Goal: Find specific page/section: Find specific page/section

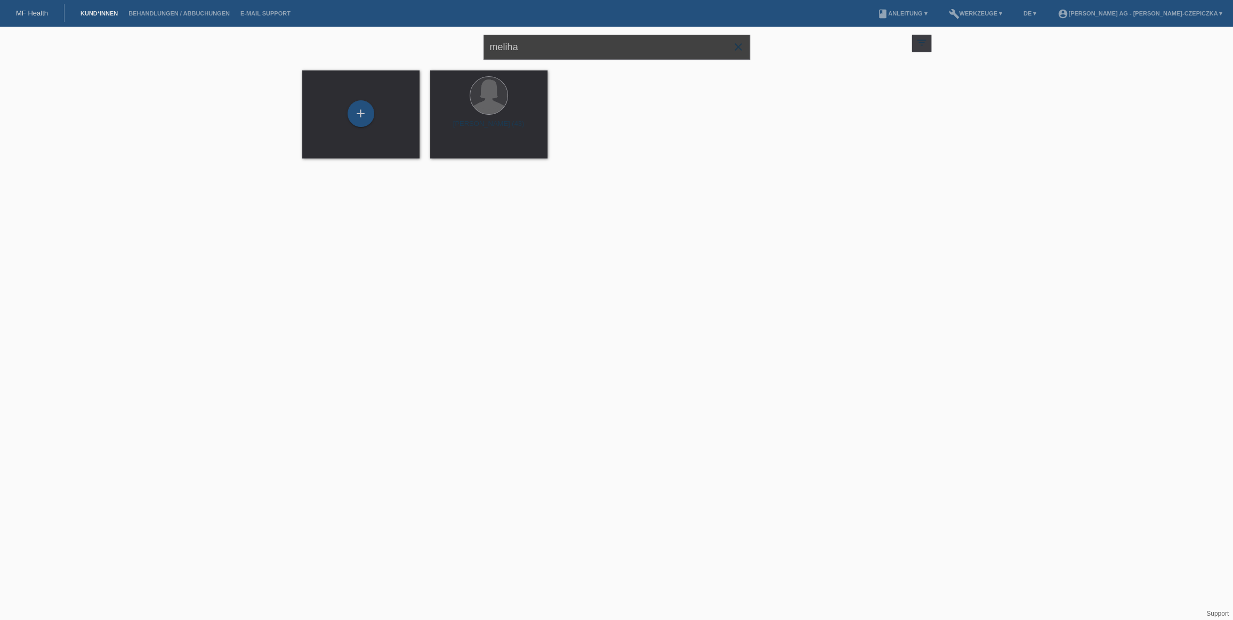
click at [570, 54] on input "meliha" at bounding box center [617, 47] width 267 height 25
type input "mela"
click at [459, 149] on span "Anzeigen" at bounding box center [460, 149] width 29 height 8
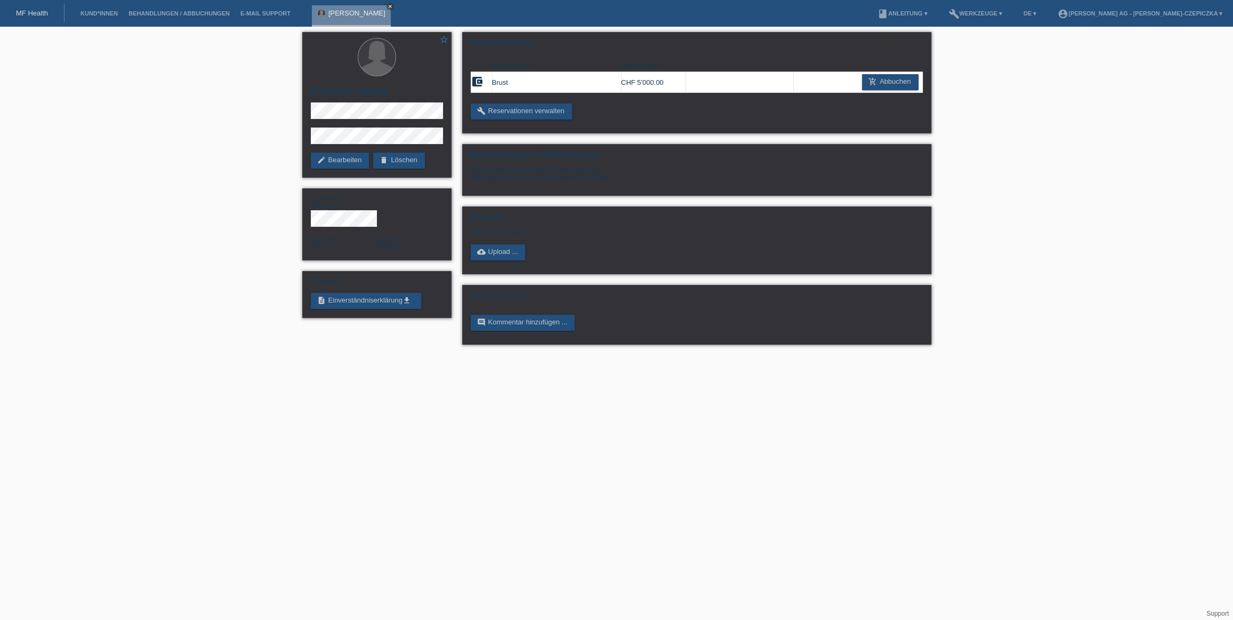
click at [388, 7] on icon "close" at bounding box center [390, 6] width 5 height 5
click at [92, 10] on link "Kund*innen" at bounding box center [99, 13] width 48 height 6
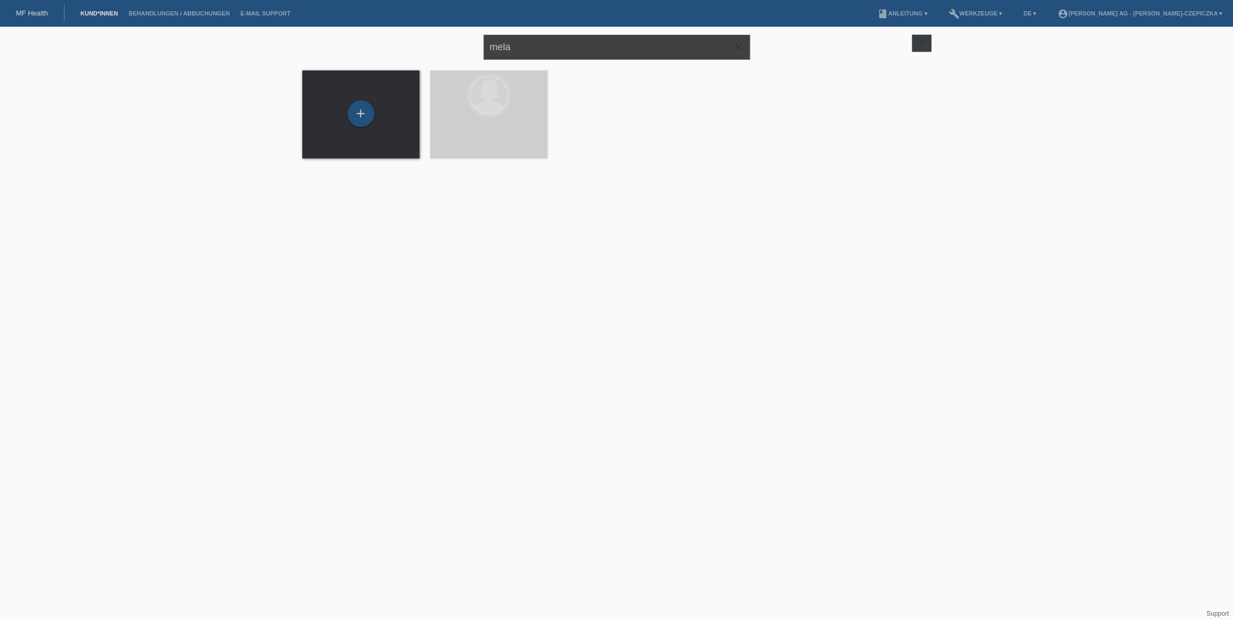
click at [589, 48] on input "mela" at bounding box center [617, 47] width 267 height 25
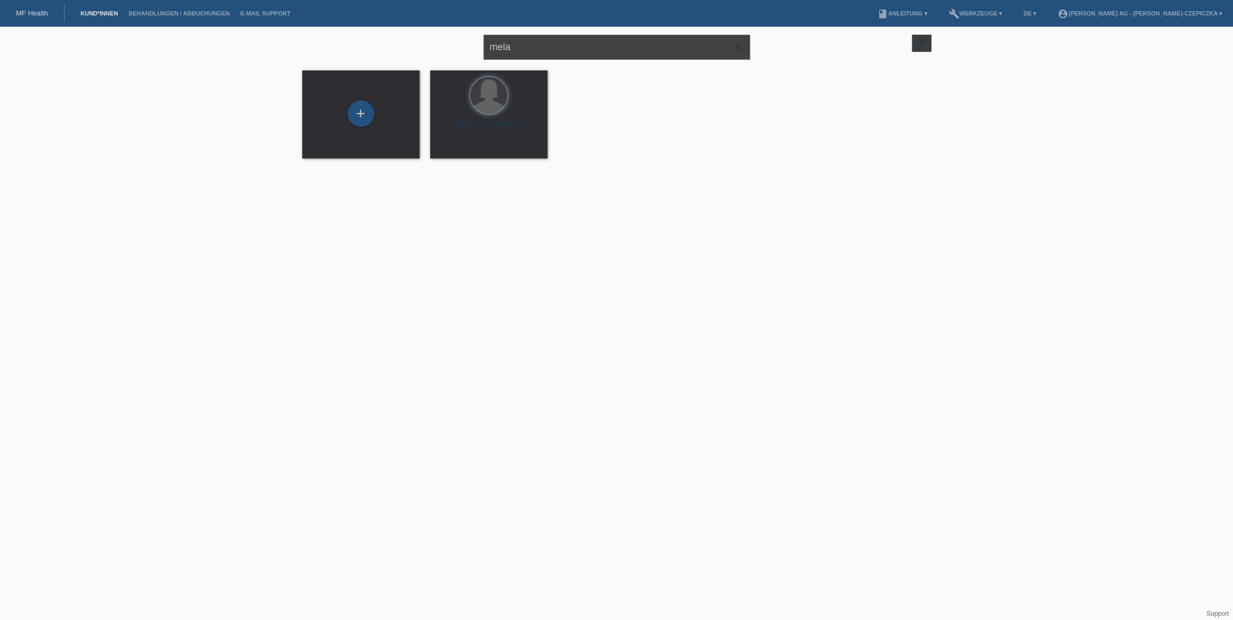
click at [589, 48] on input "mela" at bounding box center [617, 47] width 267 height 25
type input "smith"
click at [448, 148] on span "Anzeigen" at bounding box center [460, 149] width 29 height 8
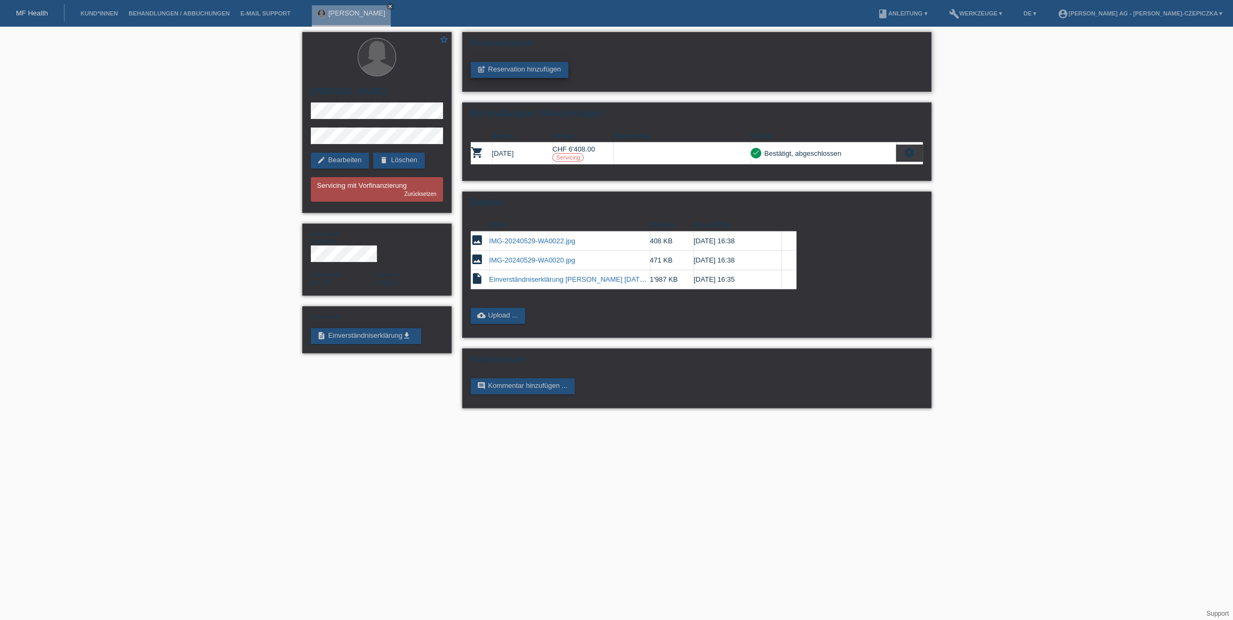
click at [536, 71] on link "post_add Reservation hinzufügen" at bounding box center [520, 70] width 98 height 16
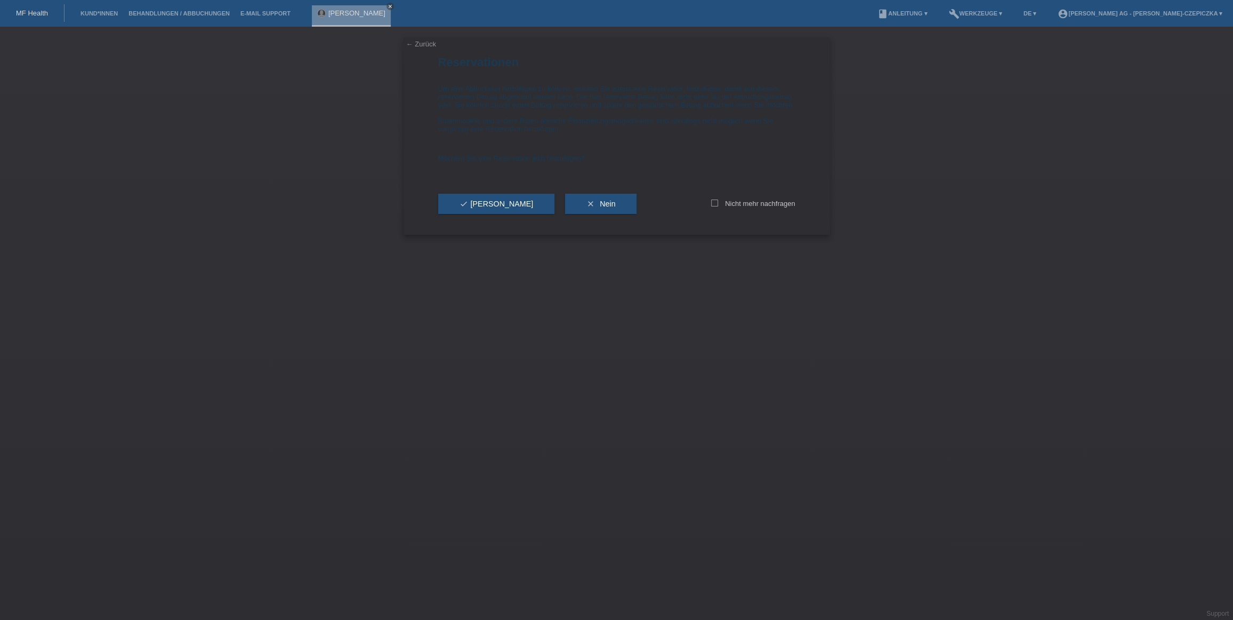
click at [419, 47] on link "← Zurück" at bounding box center [421, 44] width 30 height 8
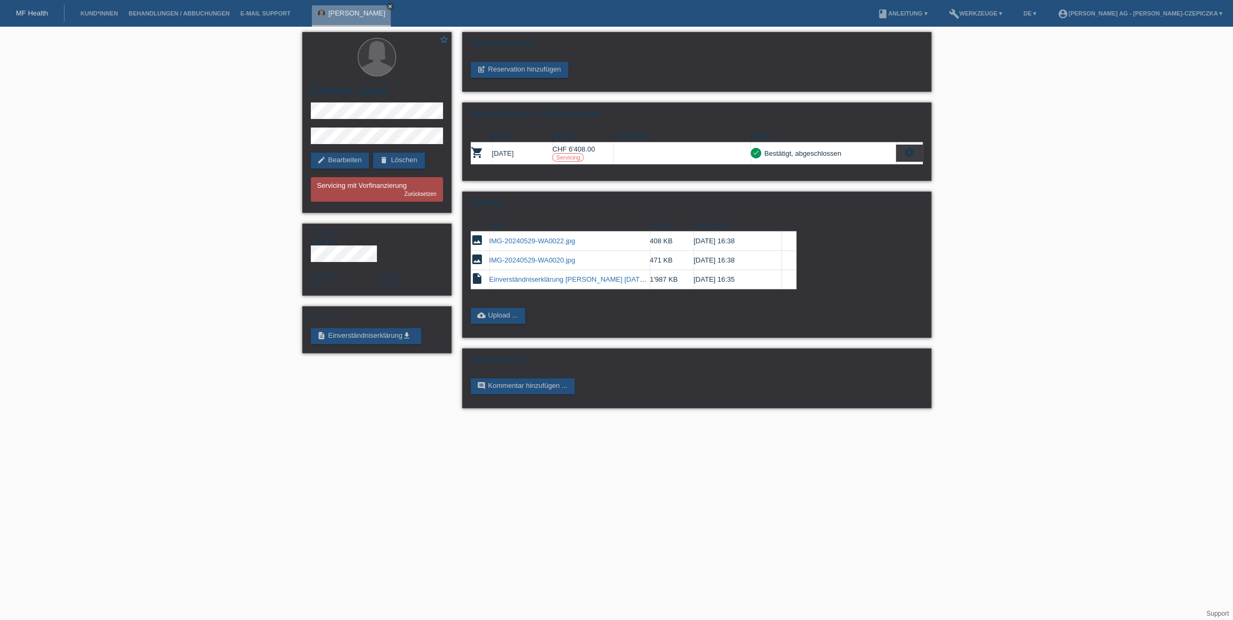
click at [393, 5] on icon "close" at bounding box center [390, 6] width 5 height 5
click at [94, 10] on link "Kund*innen" at bounding box center [99, 13] width 48 height 6
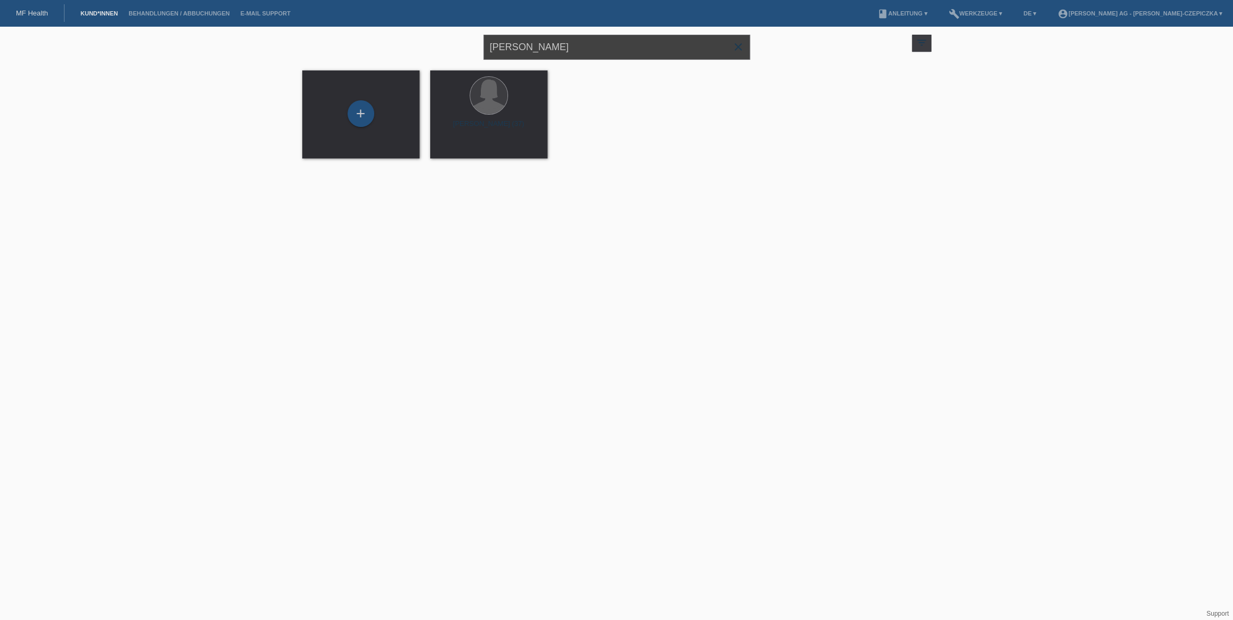
click at [582, 51] on input "smith" at bounding box center [617, 47] width 267 height 25
type input "mela"
click at [452, 147] on span "Anzeigen" at bounding box center [460, 149] width 29 height 8
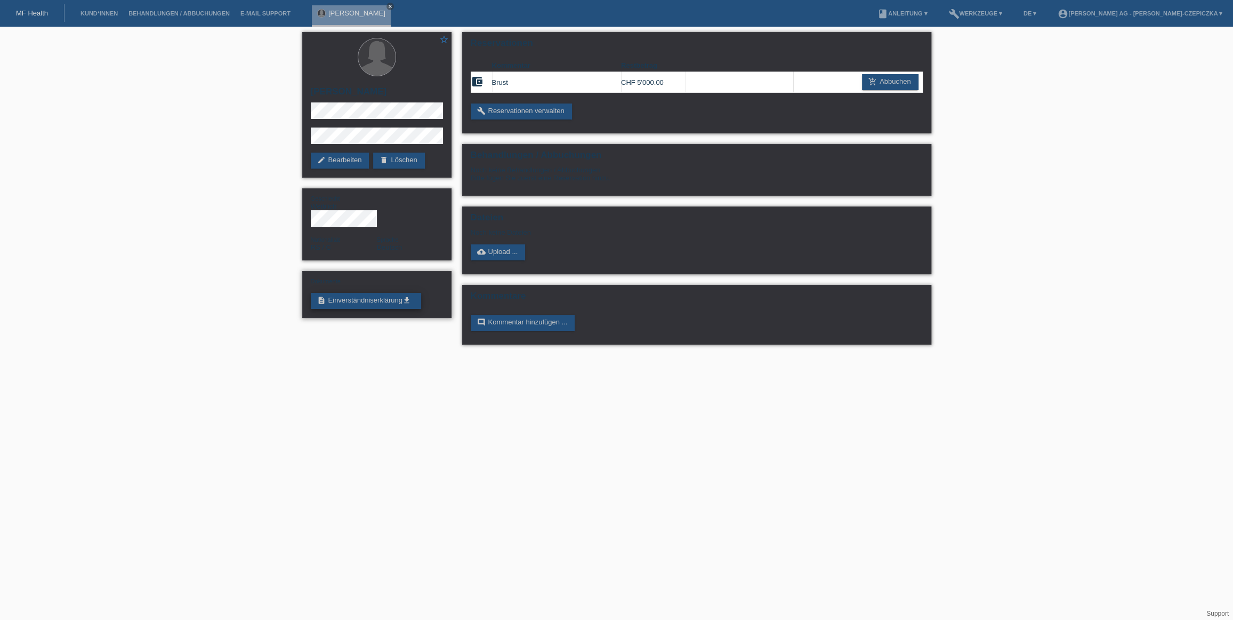
click at [404, 293] on link "description Einverständniserklärung get_app" at bounding box center [366, 301] width 110 height 16
